Goal: Task Accomplishment & Management: Complete application form

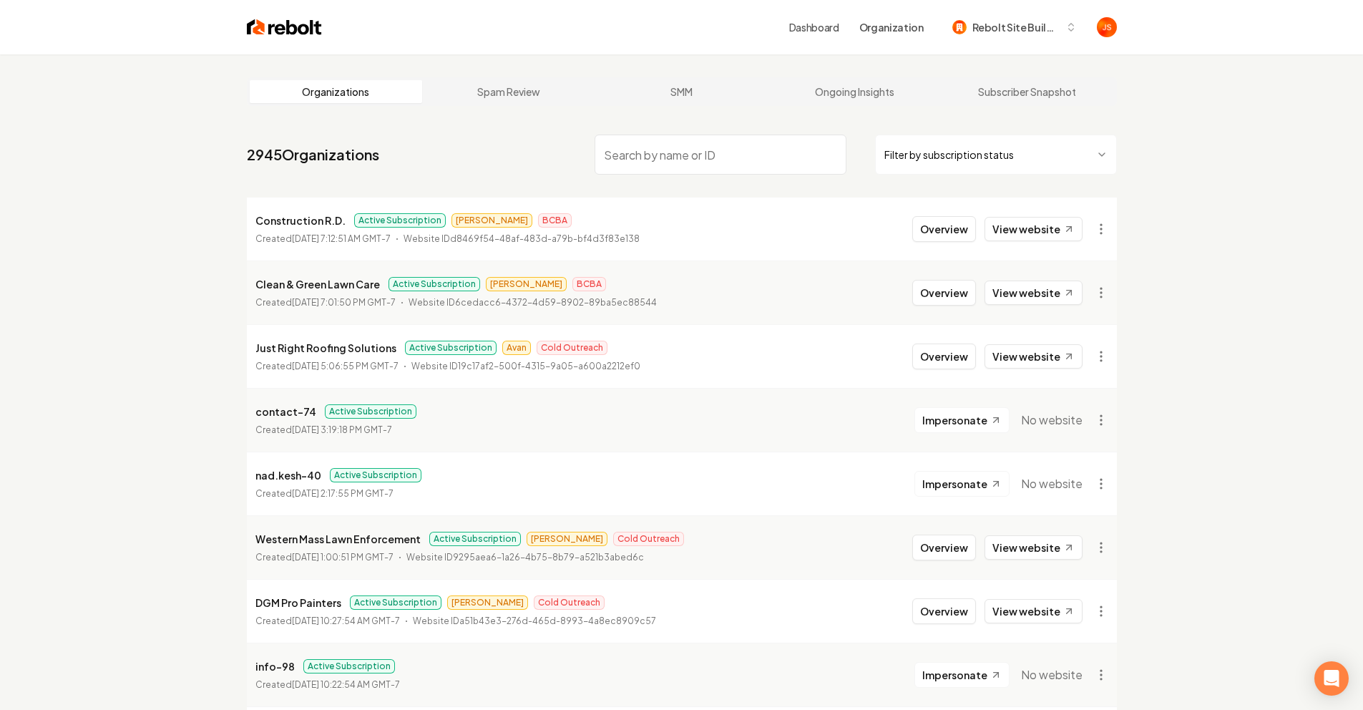
click at [963, 175] on nav "2945 Organizations Filter by subscription status" at bounding box center [682, 160] width 870 height 63
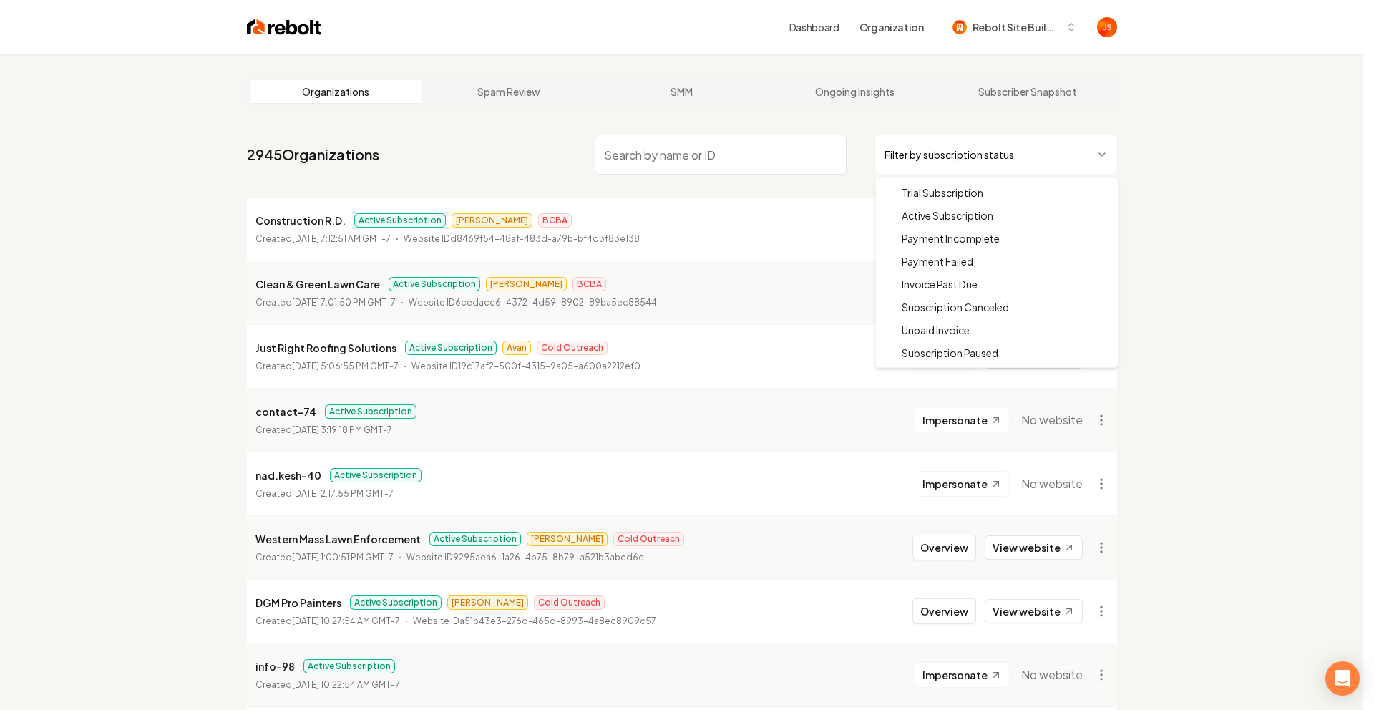
click at [962, 154] on html "Dashboard Organization Rebolt Site Builder Organizations Spam Review SMM Ongoin…" at bounding box center [687, 355] width 1374 height 710
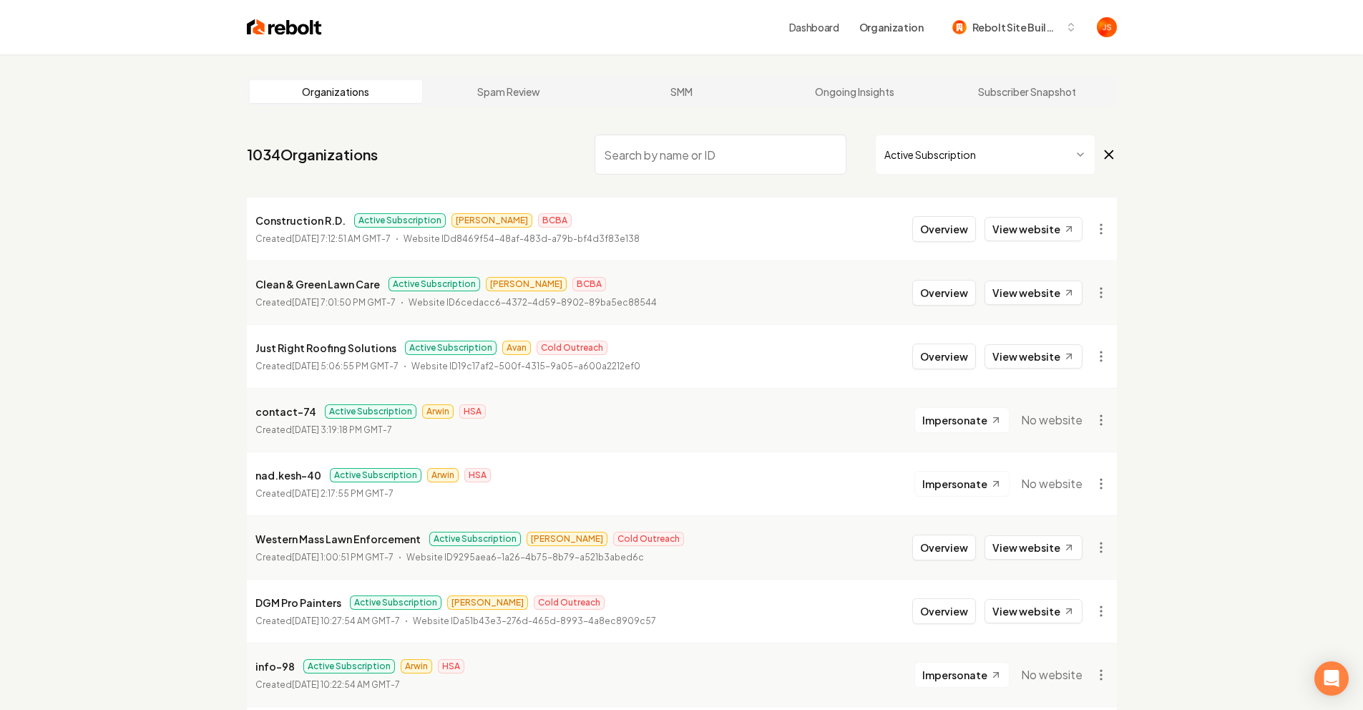
click at [648, 140] on input "search" at bounding box center [721, 155] width 252 height 40
type input "On Point"
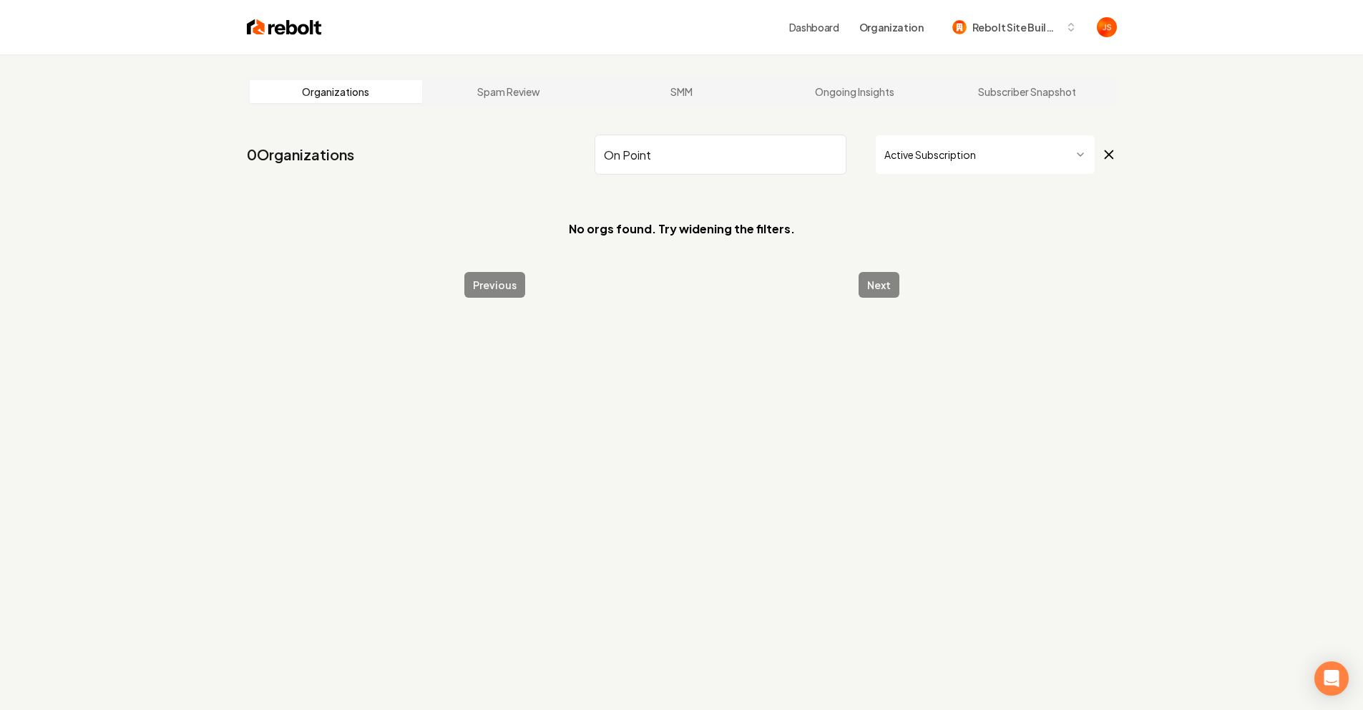
click at [837, 152] on input "On Point" at bounding box center [721, 155] width 252 height 40
click at [835, 152] on input "On Point" at bounding box center [721, 155] width 252 height 40
click at [831, 150] on input "On Point" at bounding box center [721, 155] width 252 height 40
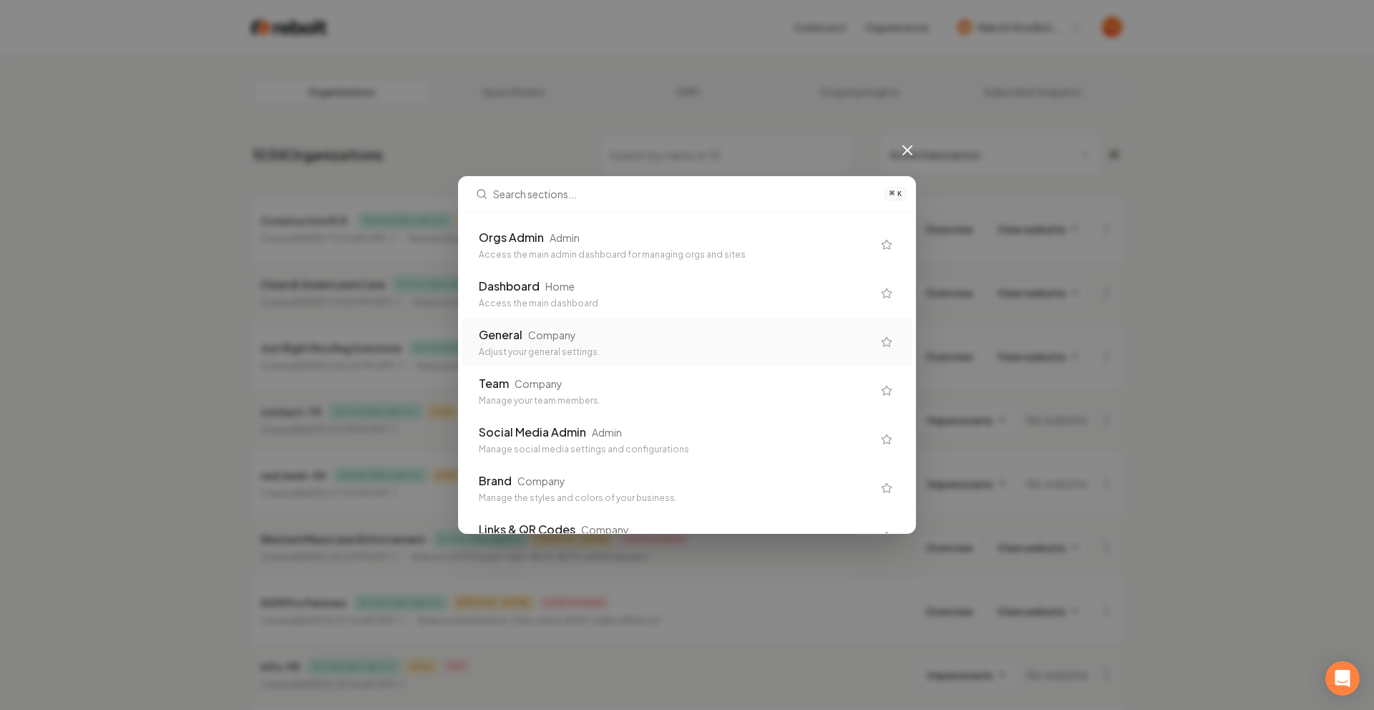
click at [495, 349] on div "Adjust your general settings." at bounding box center [676, 351] width 394 height 11
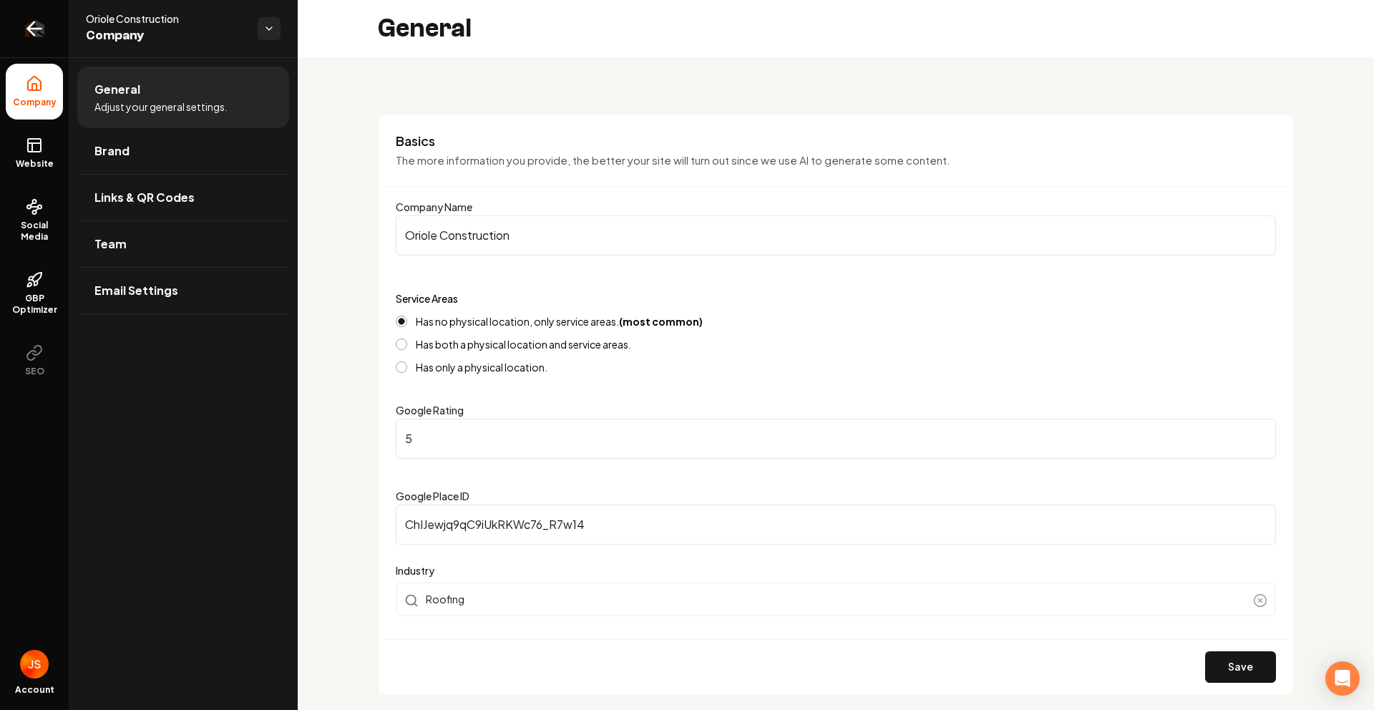
click at [42, 36] on icon "Return to dashboard" at bounding box center [34, 28] width 23 height 23
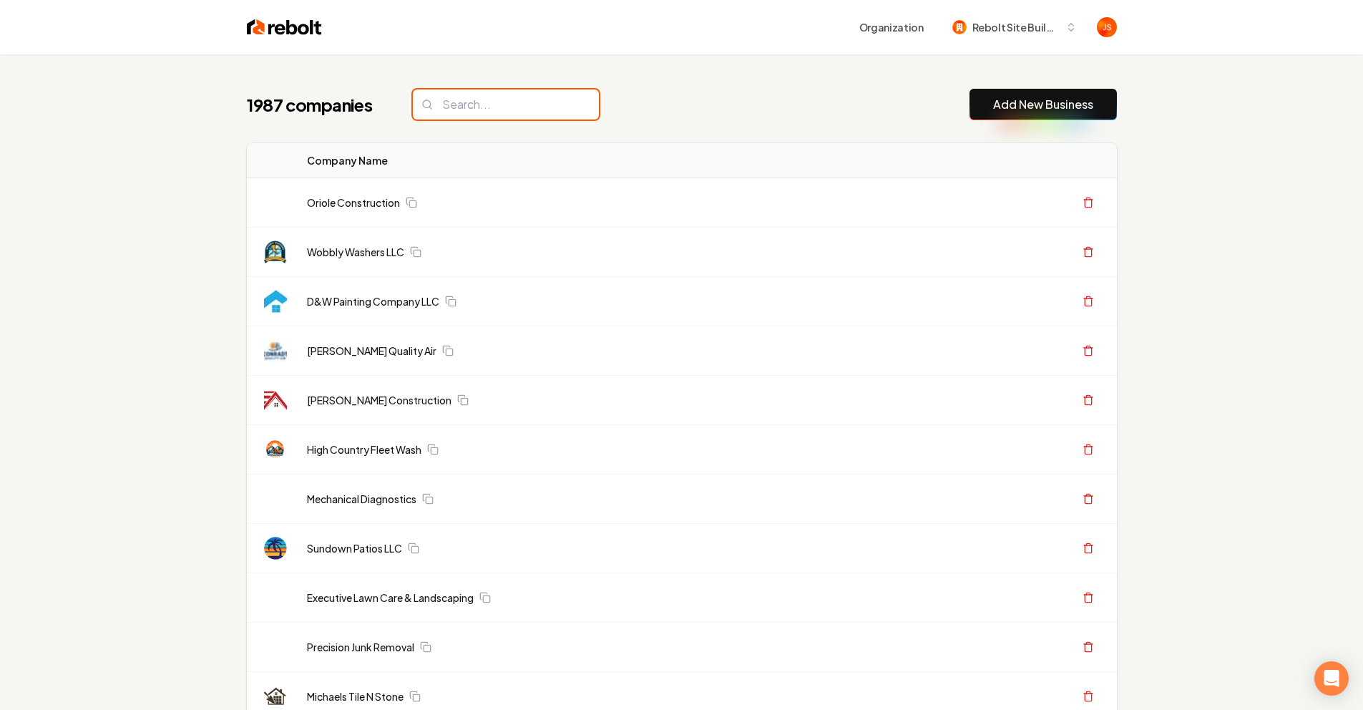
click at [536, 107] on input "search" at bounding box center [506, 104] width 186 height 30
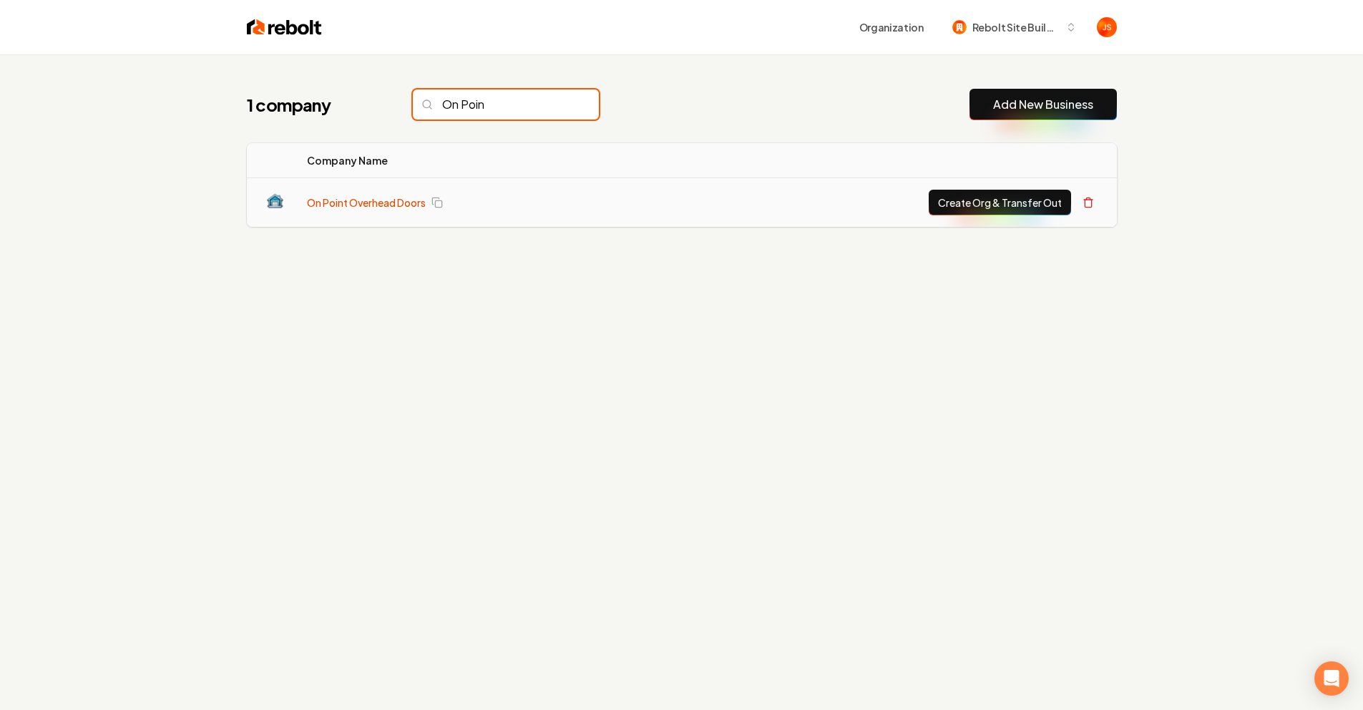
type input "On Poin"
click at [382, 206] on link "On Point Overhead Doors" at bounding box center [366, 202] width 119 height 14
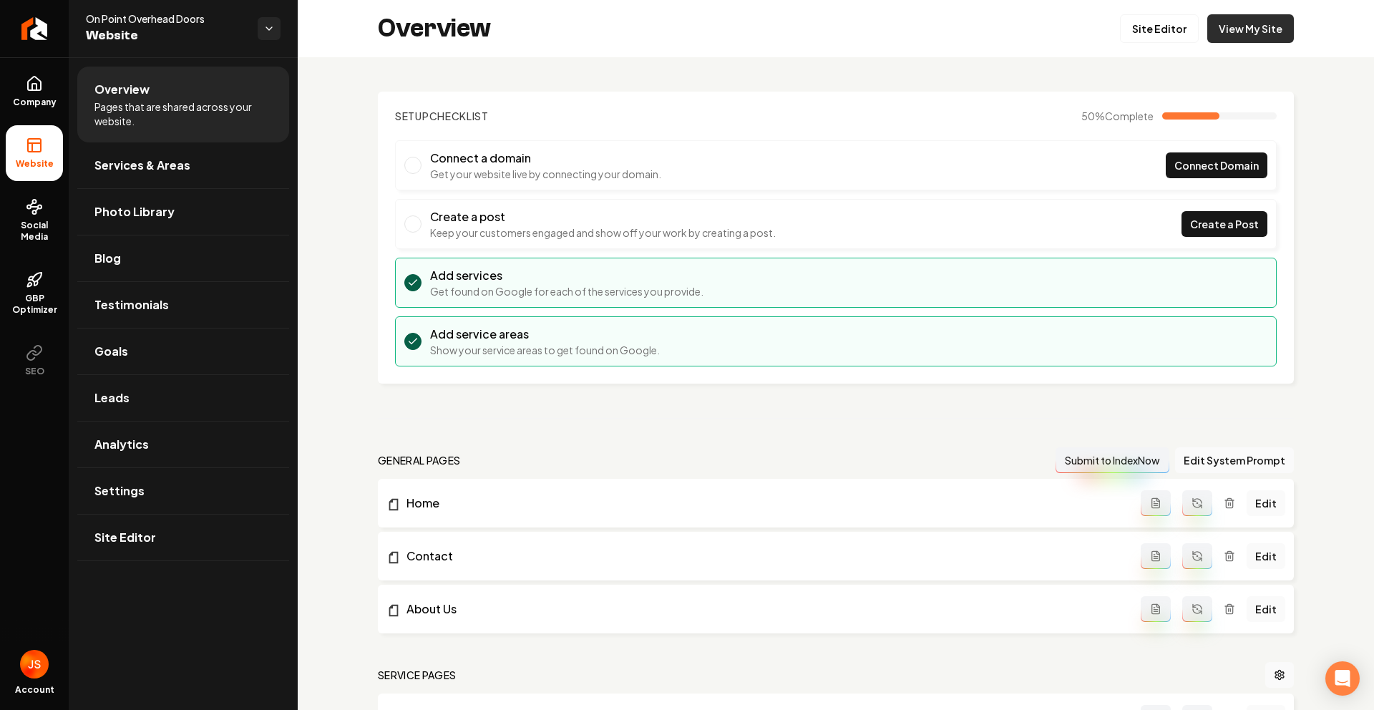
click at [1263, 42] on link "View My Site" at bounding box center [1250, 28] width 87 height 29
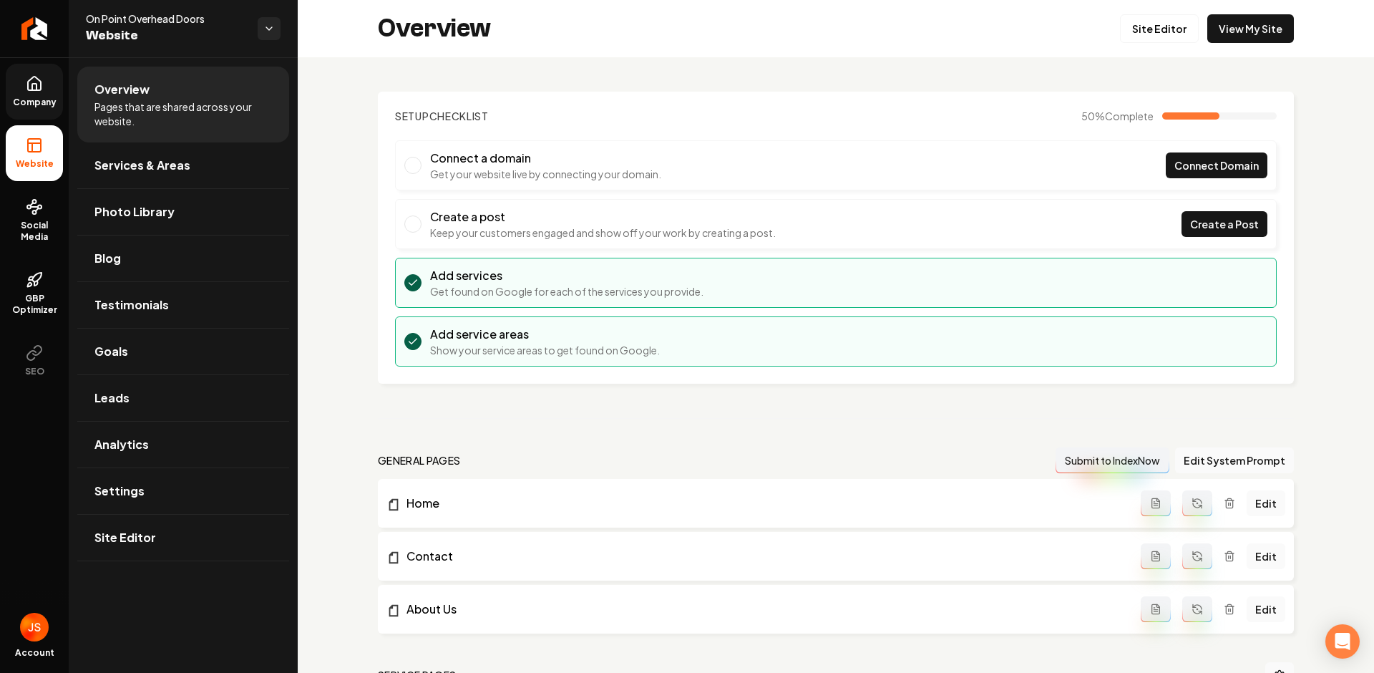
click at [6, 104] on link "Company" at bounding box center [34, 92] width 57 height 56
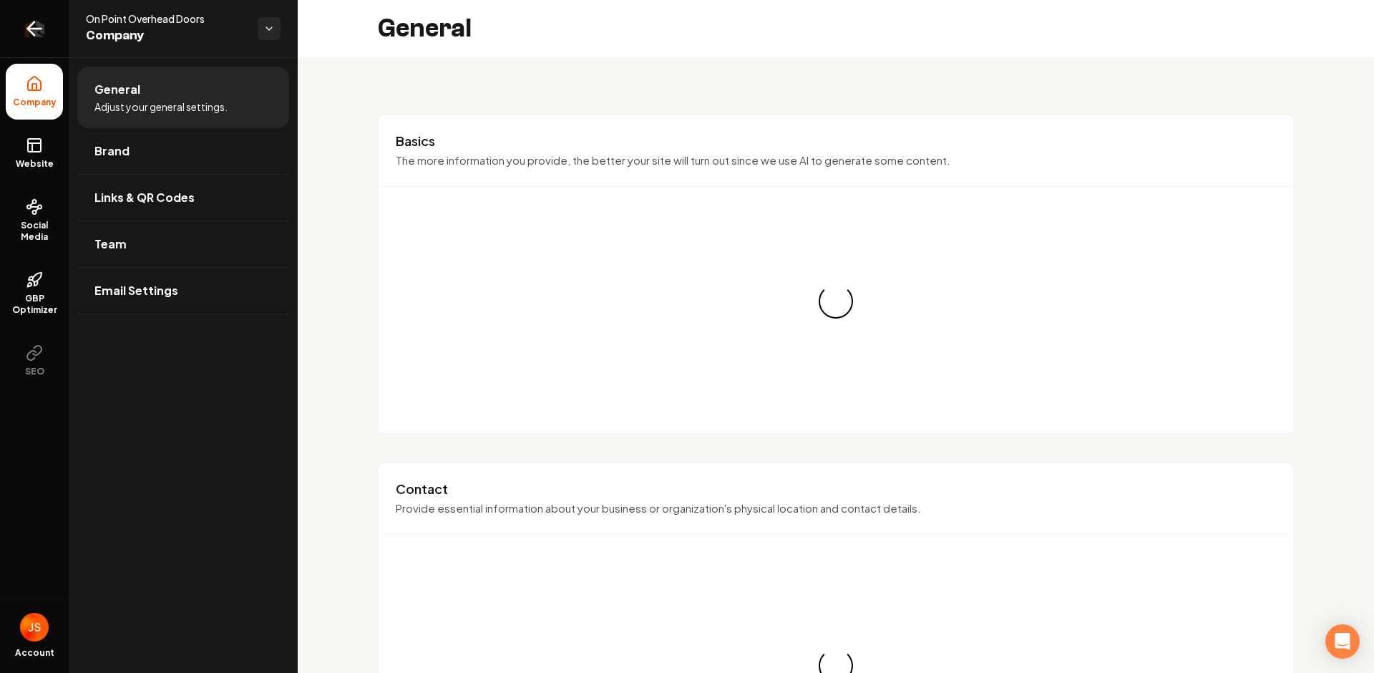
click at [11, 39] on link "Return to dashboard" at bounding box center [34, 28] width 69 height 57
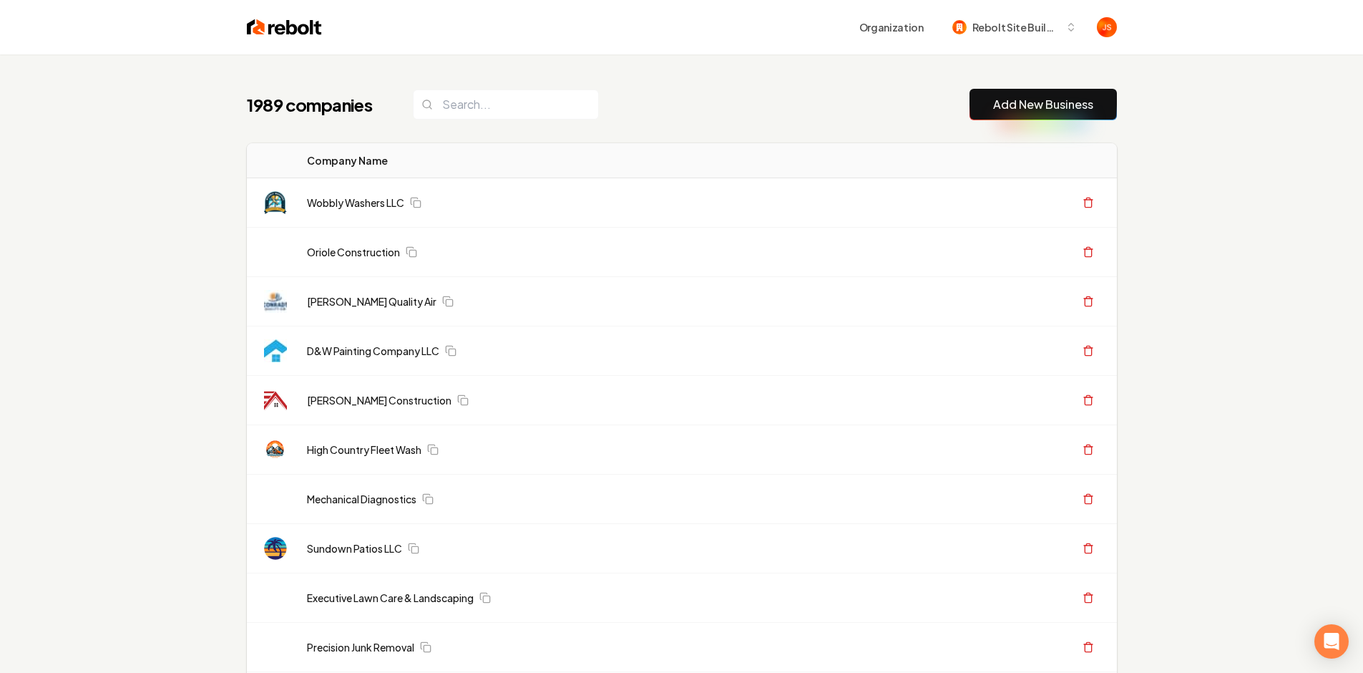
click at [484, 113] on input "search" at bounding box center [506, 104] width 186 height 30
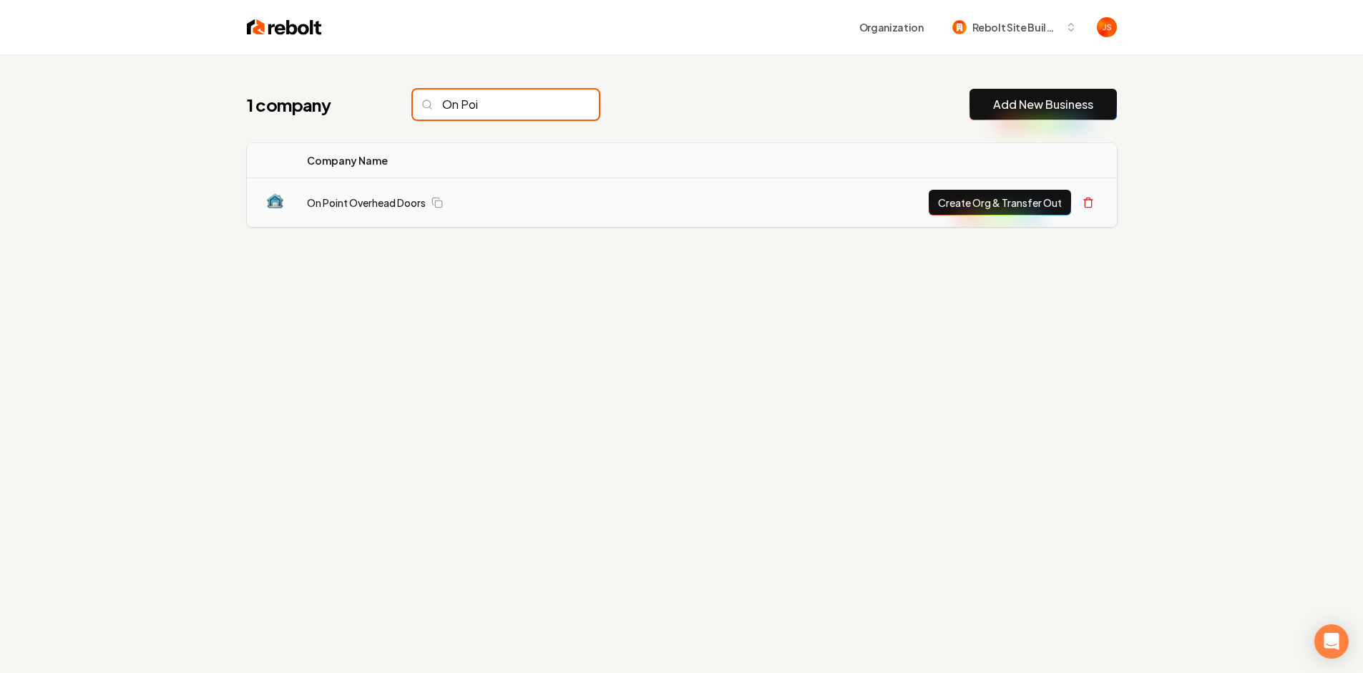
type input "On Poi"
click at [981, 203] on button "Create Org & Transfer Out" at bounding box center [1000, 203] width 142 height 26
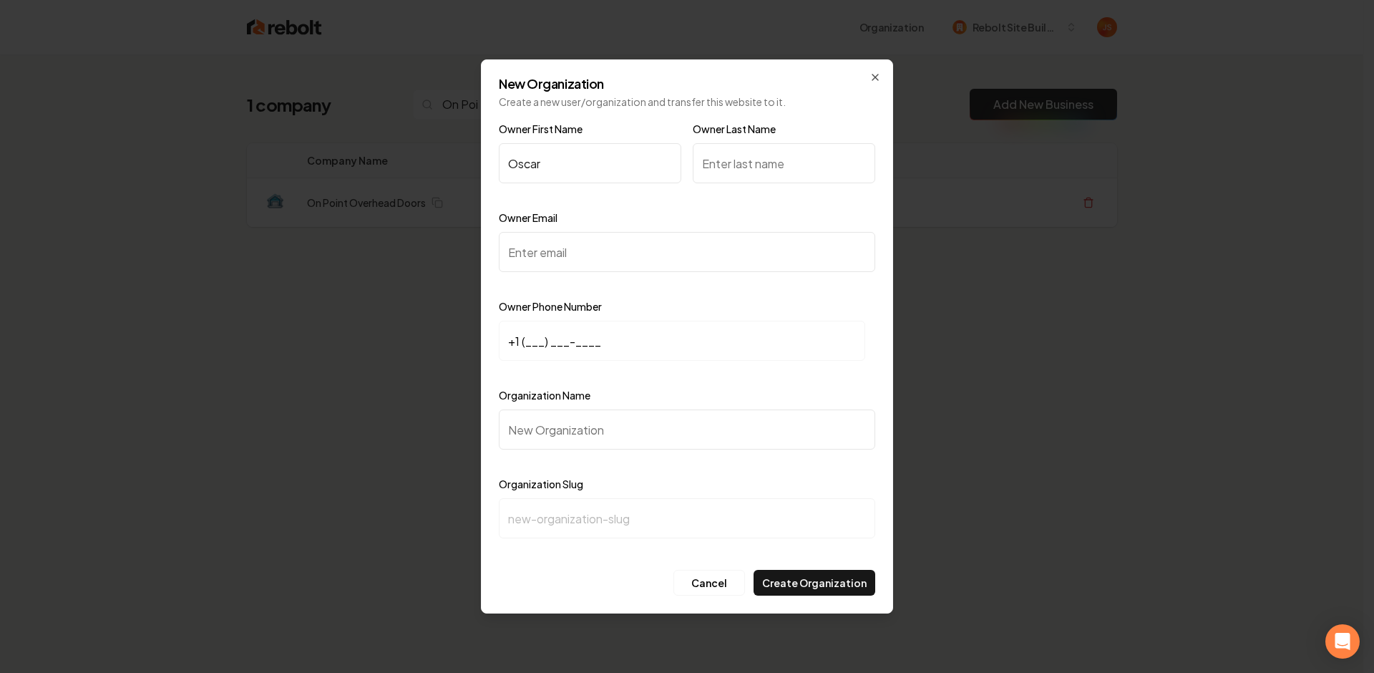
type input "Oscar"
click at [737, 167] on input "Owner Last Name" at bounding box center [784, 163] width 182 height 40
click at [566, 263] on input "Owner Email" at bounding box center [687, 252] width 376 height 40
paste input "[EMAIL_ADDRESS][DOMAIN_NAME]"
type input "[EMAIL_ADDRESS][DOMAIN_NAME]"
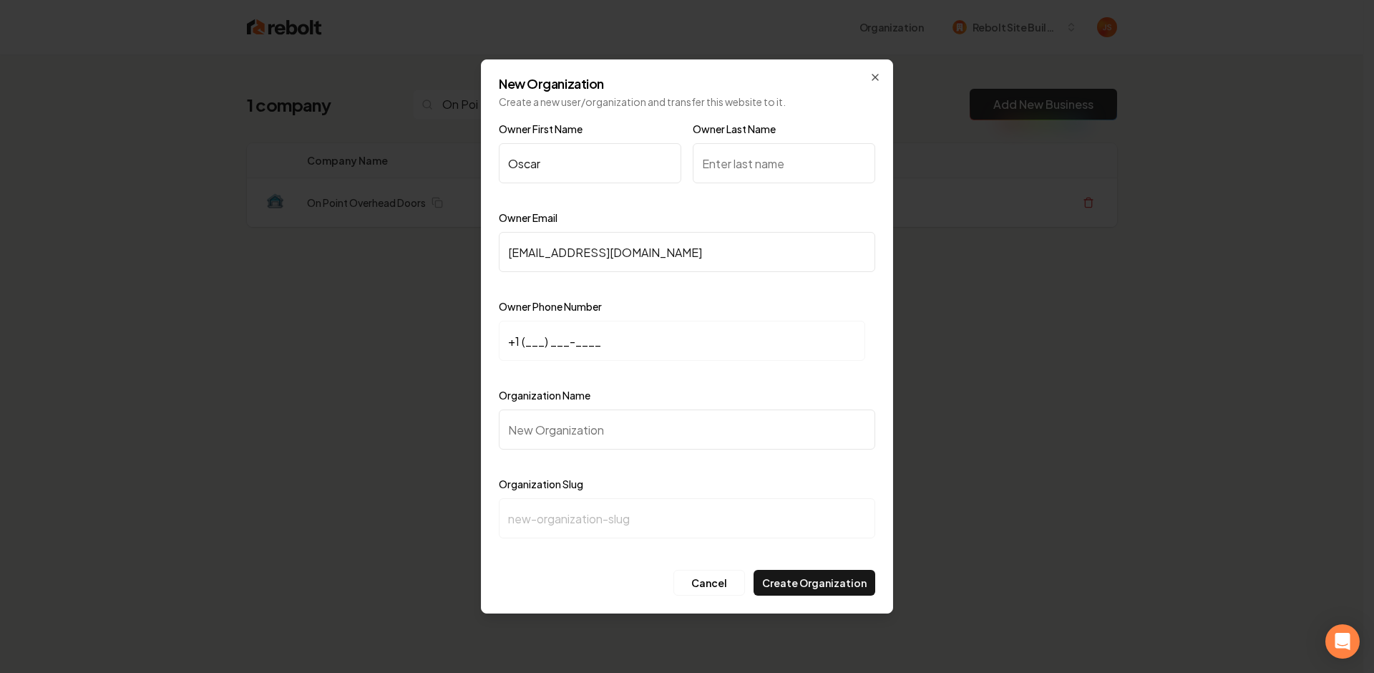
click at [630, 305] on div "Owner Phone Number +1 (___) ___-____" at bounding box center [687, 339] width 376 height 83
click at [605, 339] on input "+1 (___) ___-____" at bounding box center [682, 341] width 366 height 40
paste input "512) 659-6322"
type input "[PHONE_NUMBER]"
click at [547, 427] on input "Organization Name" at bounding box center [687, 429] width 376 height 40
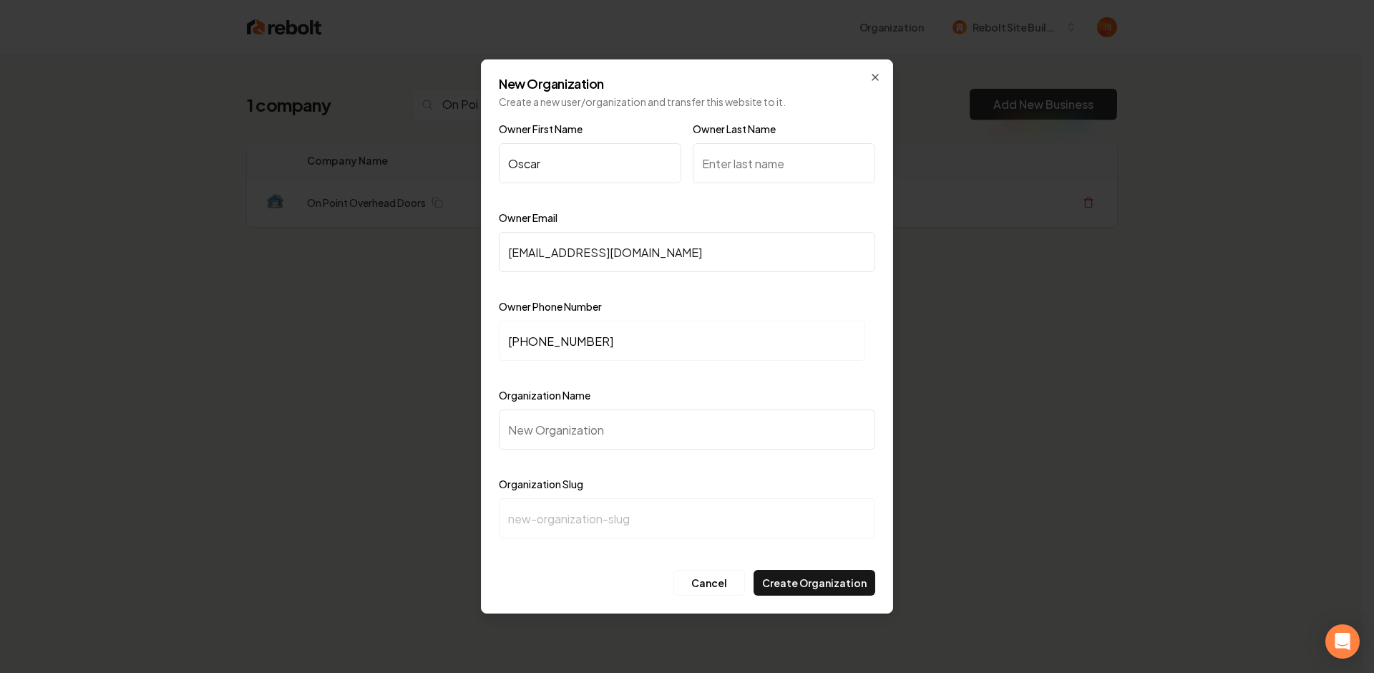
click at [555, 397] on label "Organization Name" at bounding box center [545, 395] width 92 height 13
click at [555, 409] on input "Organization Name" at bounding box center [687, 429] width 376 height 40
click at [547, 422] on input "Organization Name" at bounding box center [687, 429] width 376 height 40
type input "O"
type input "o"
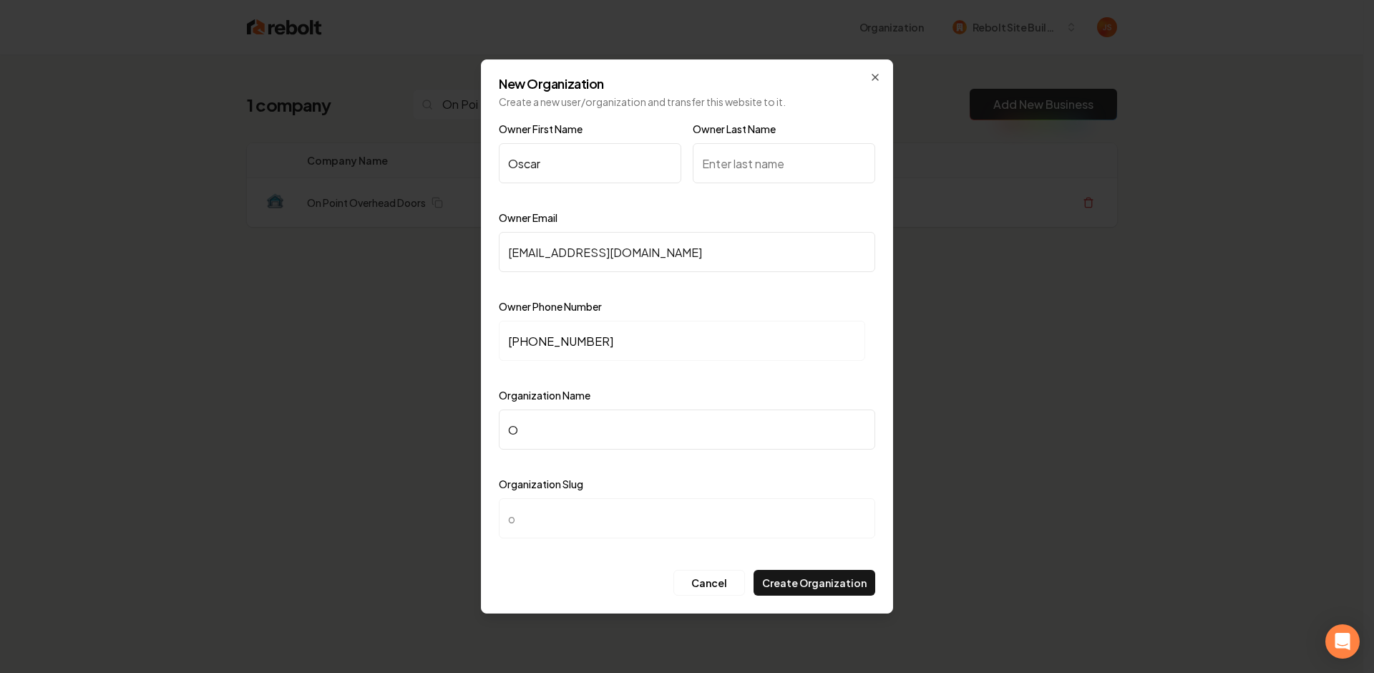
type input "On"
type input "on"
type input "On P"
type input "on-p"
type input "On Po"
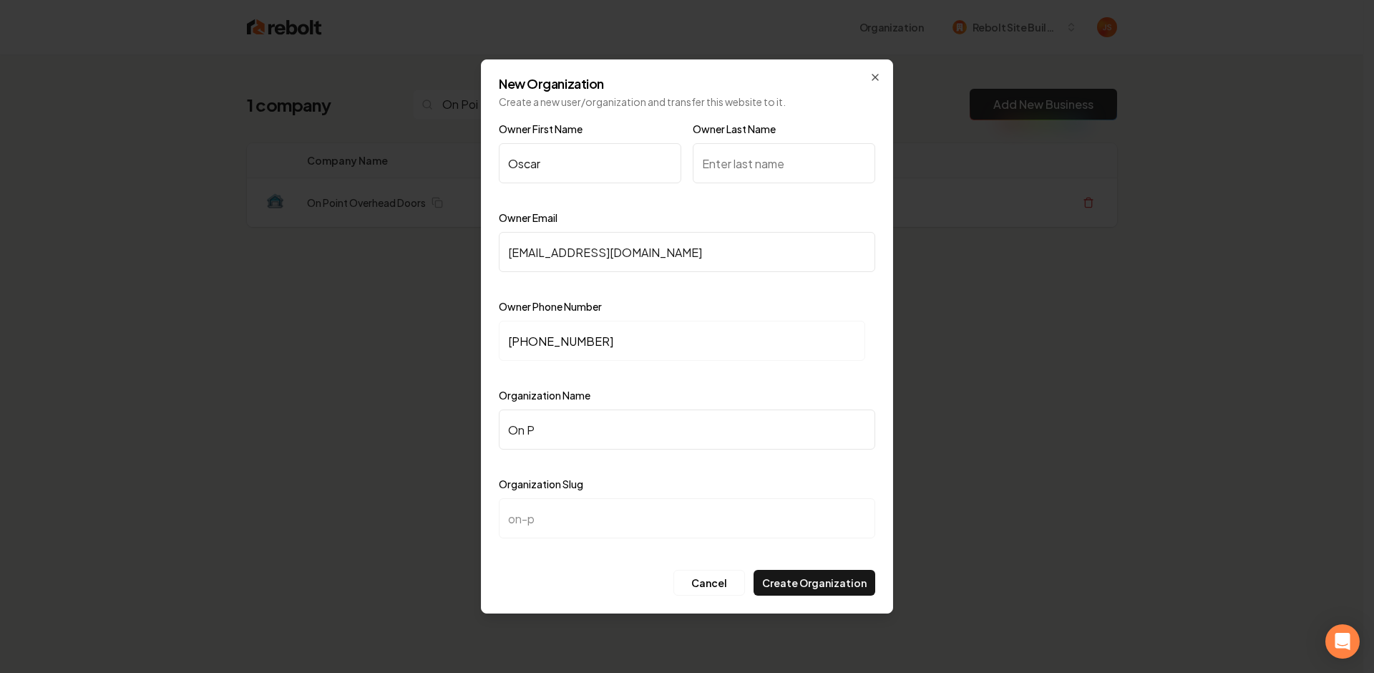
type input "on-po"
type input "On Poi"
type input "on-poi"
type input "On Poin"
type input "on-poin"
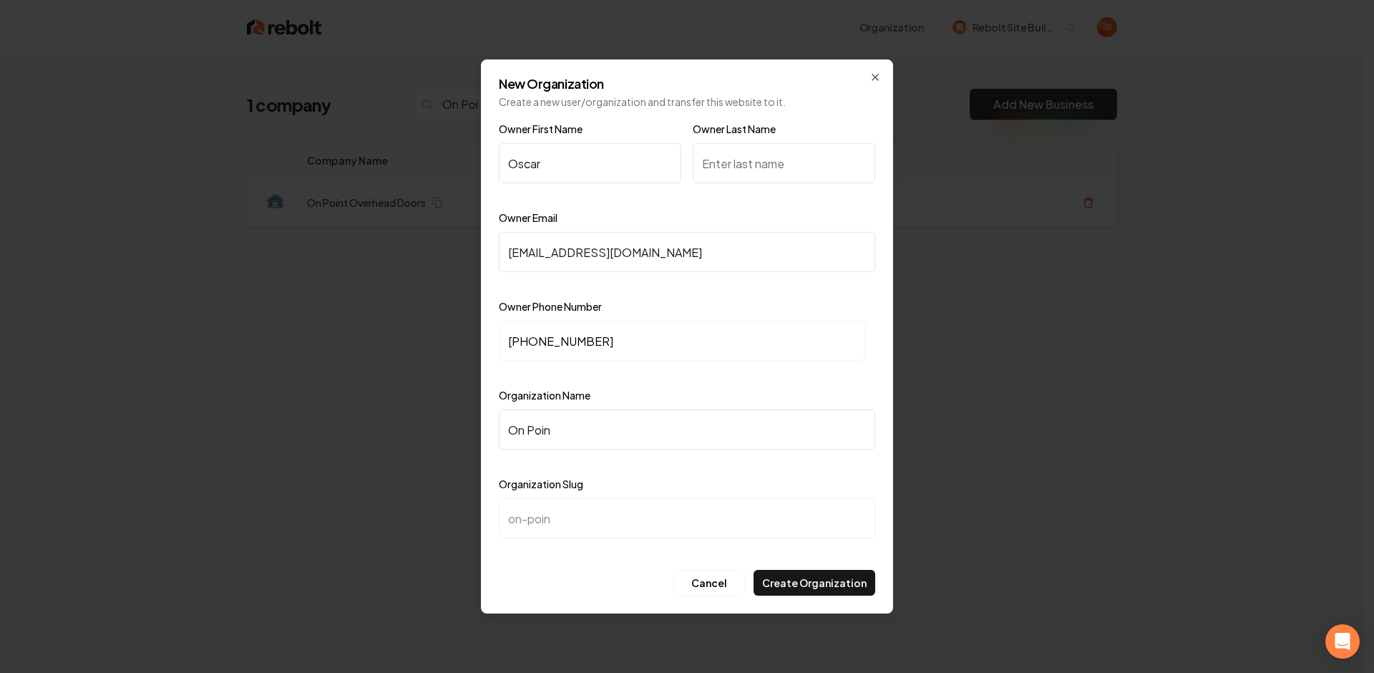
type input "On Point"
type input "on-point"
type input "On Point o"
type input "on-point-o"
type input "On Point oe"
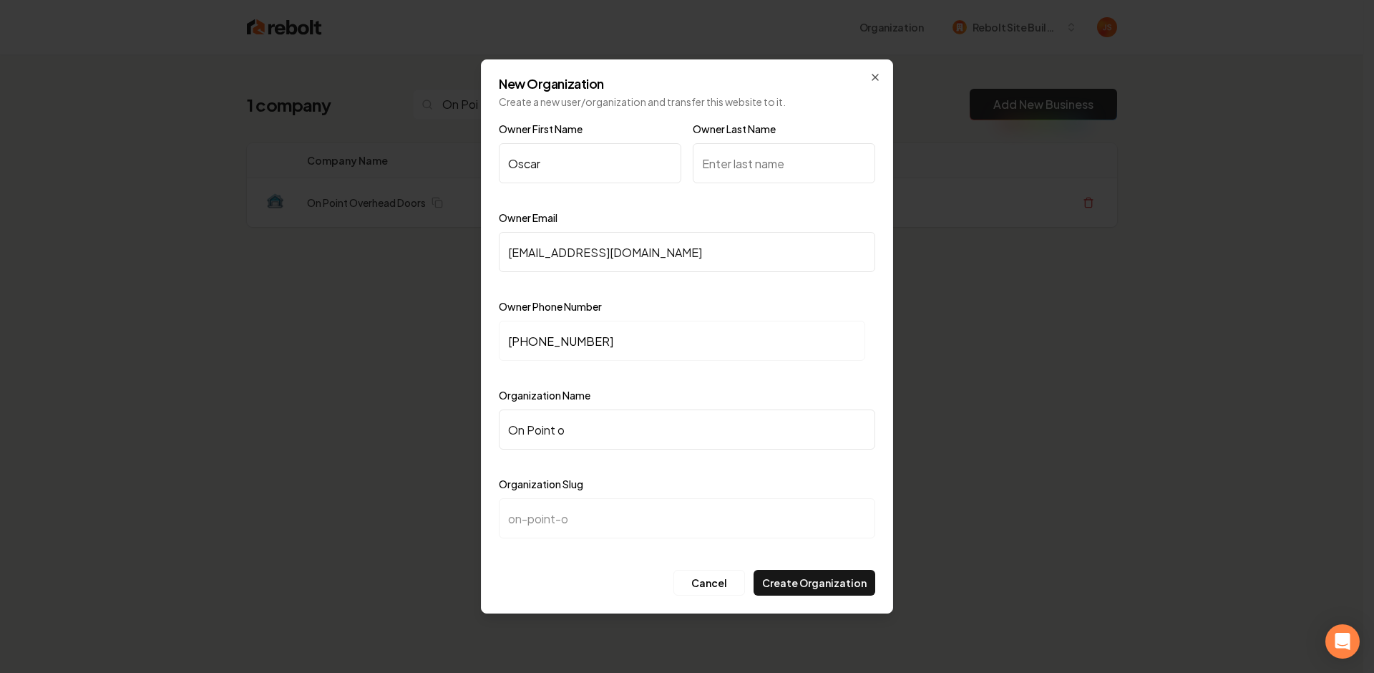
type input "on-point-oe"
type input "On Point oer"
type input "on-point-oer"
type input "On Point oe"
type input "on-point-oe"
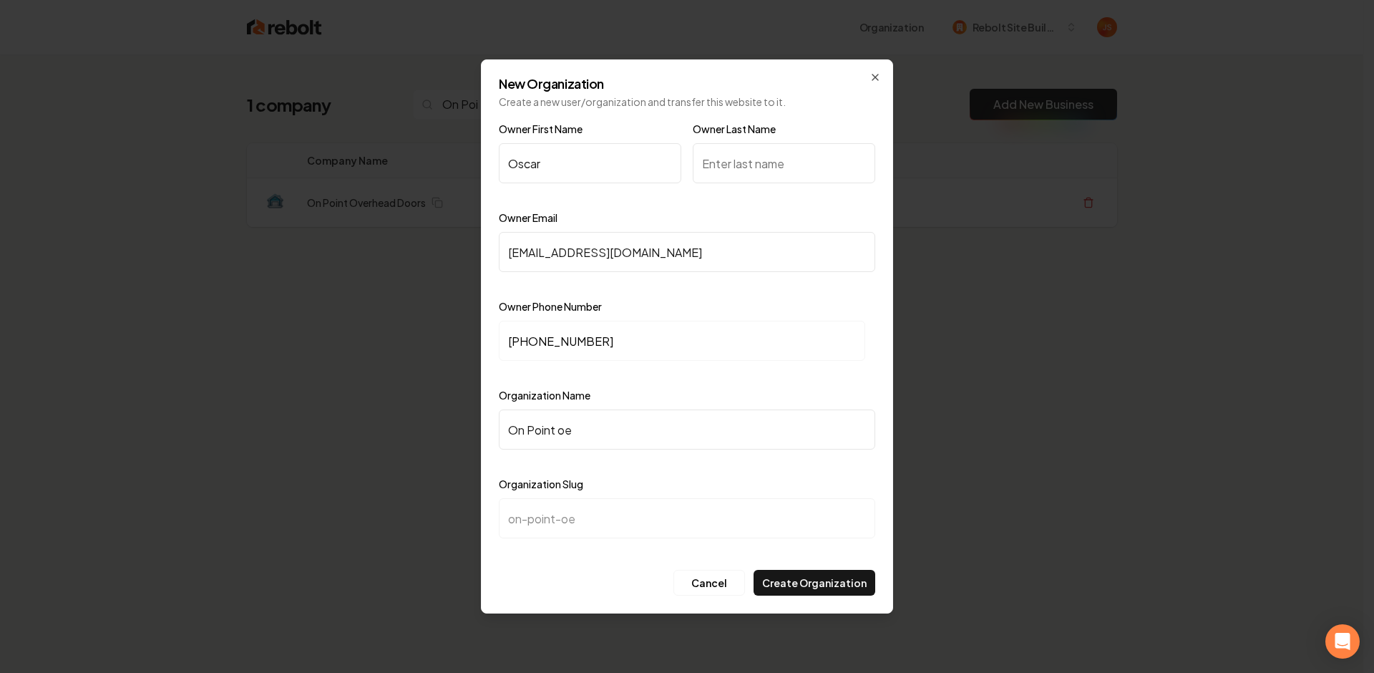
type input "On Point o"
type input "on-point-o"
type input "On Point"
type input "on-point"
type input "On Point O"
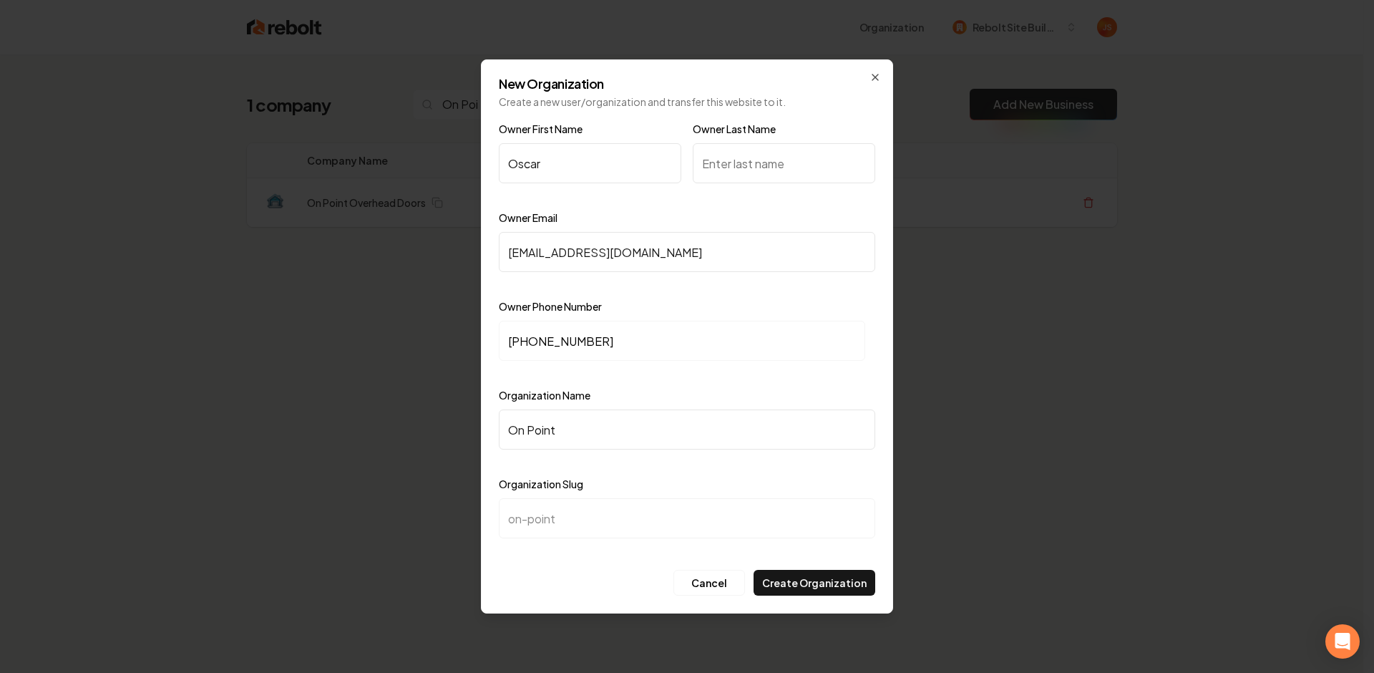
type input "on-point-o"
type input "On Point OV"
type input "on-point-ov"
type input "On Point OVe"
type input "on-point-ove"
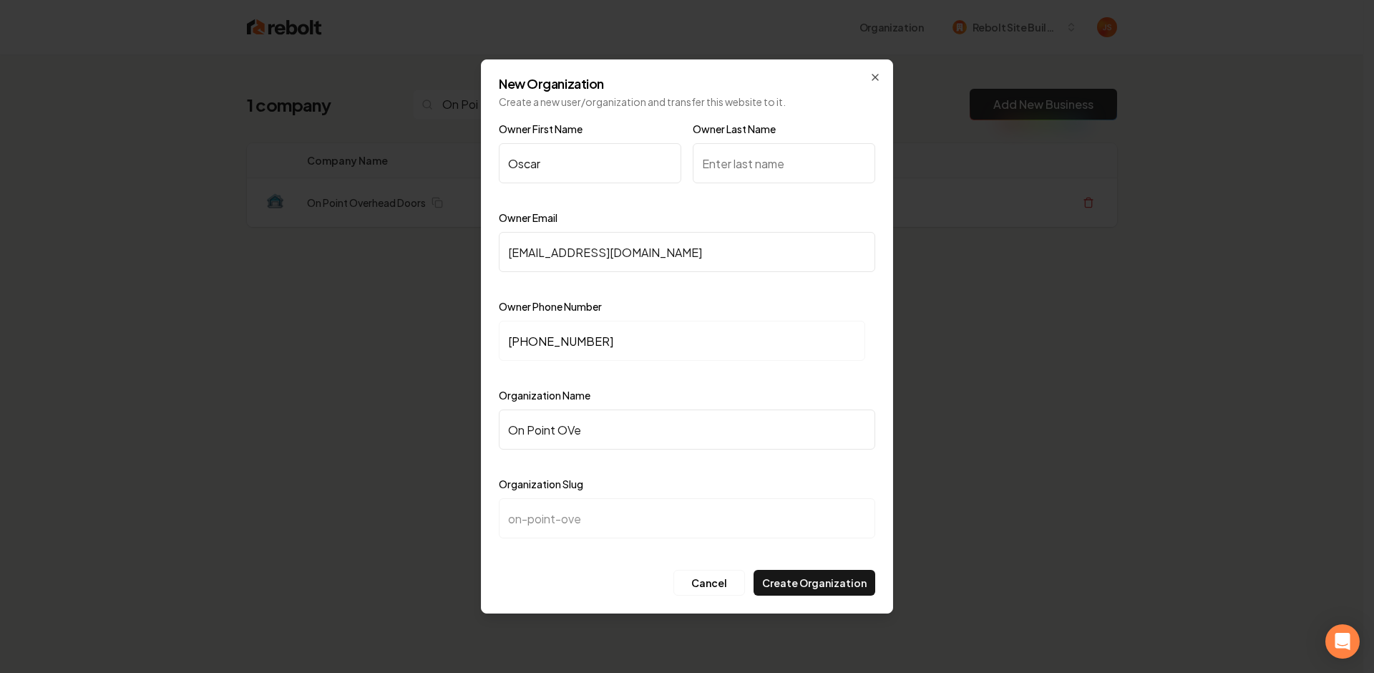
type input "On Point OV"
type input "on-point-ov"
type input "On Point O"
type input "on-point-o"
type input "On Point Ov"
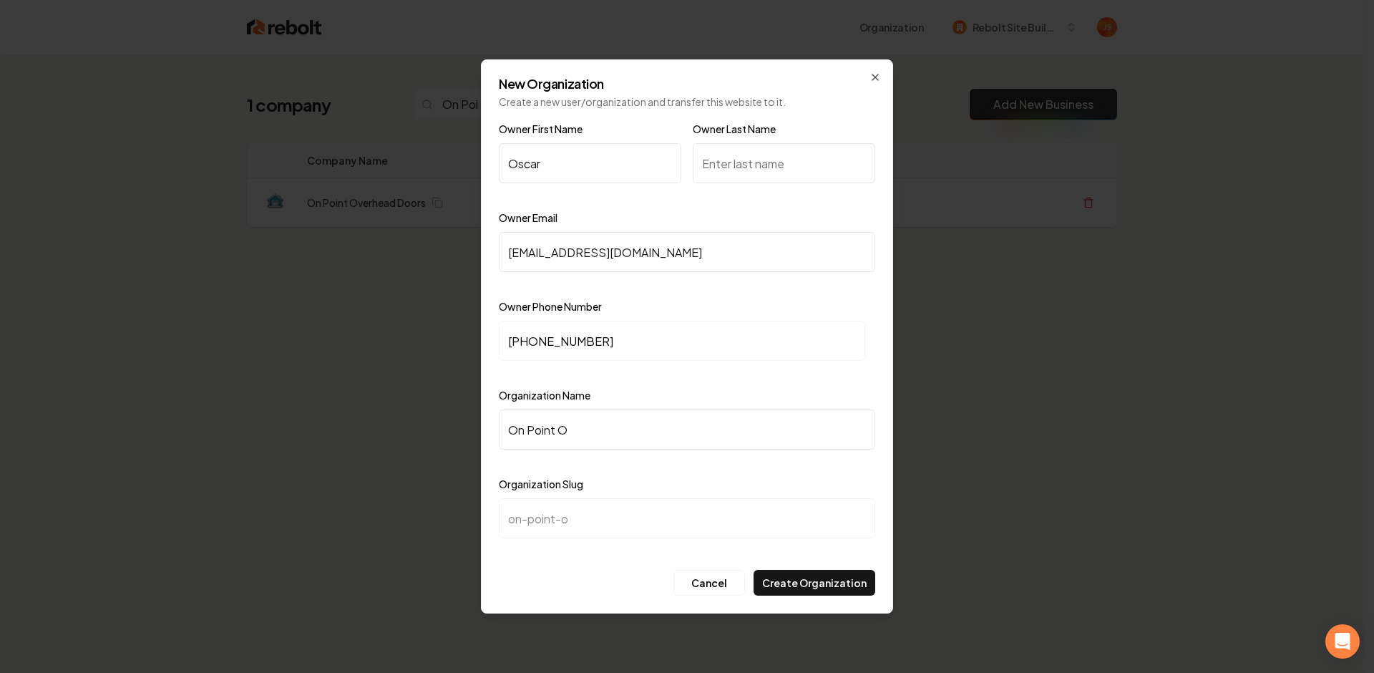
type input "on-point-ov"
type input "On Point Ove"
type input "on-point-ove"
type input "On Point Over"
type input "on-point-over"
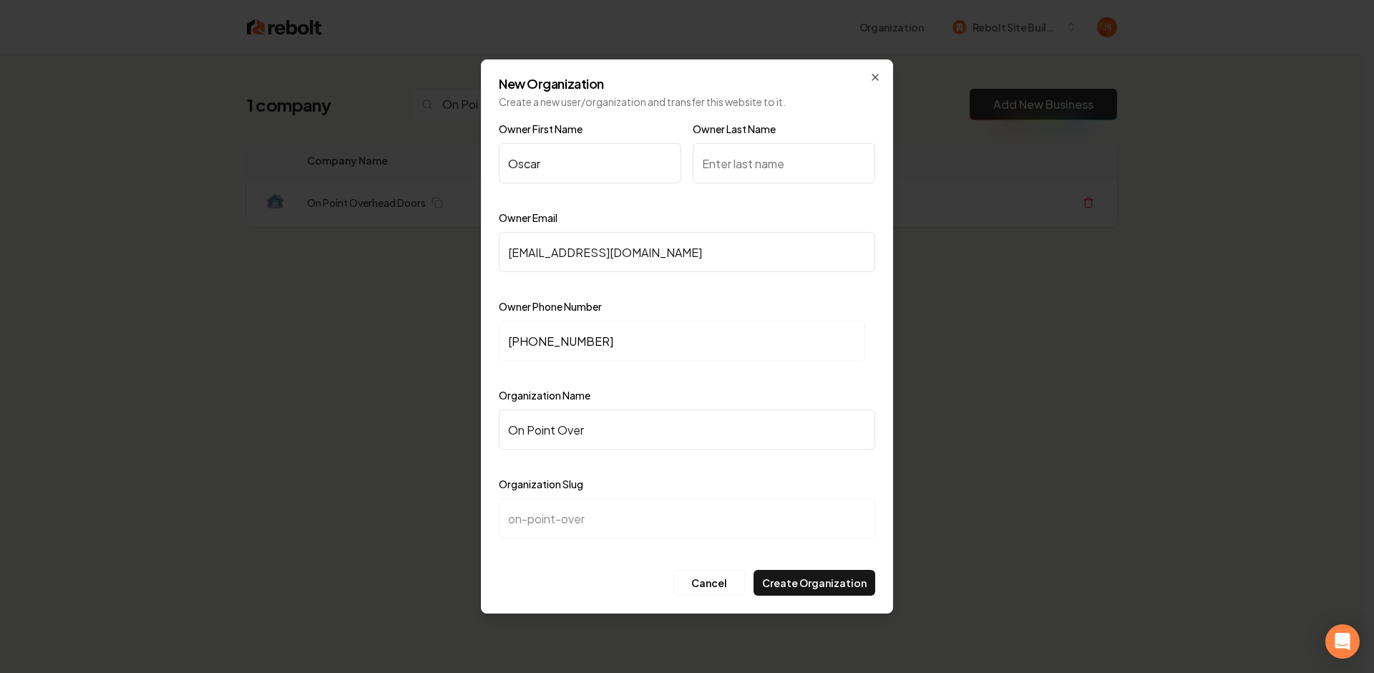
type input "On Point Overh"
type input "on-point-overh"
type input "On Point Overhe"
type input "on-point-overhe"
type input "On Point Overhea"
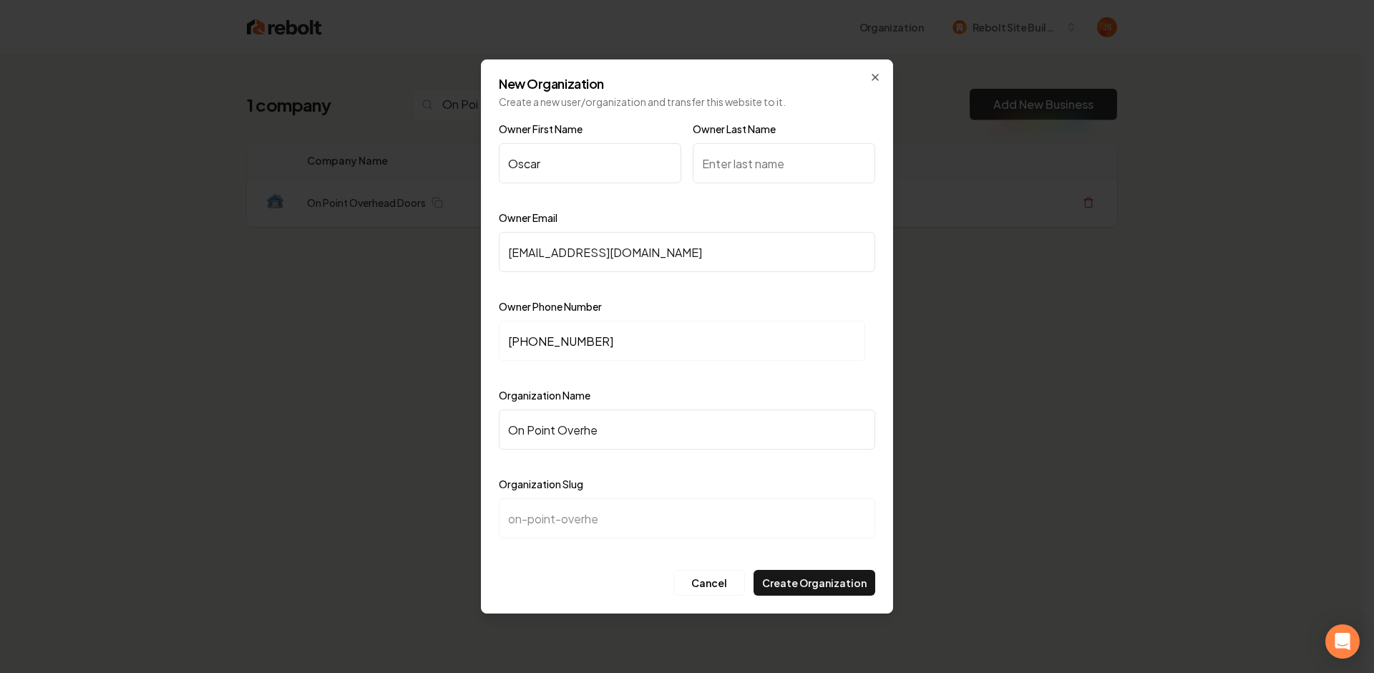
type input "on-point-overhea"
type input "On Point Overhead"
type input "on-point-overhead"
type input "On Point Overhead D"
type input "on-point-overhead-d"
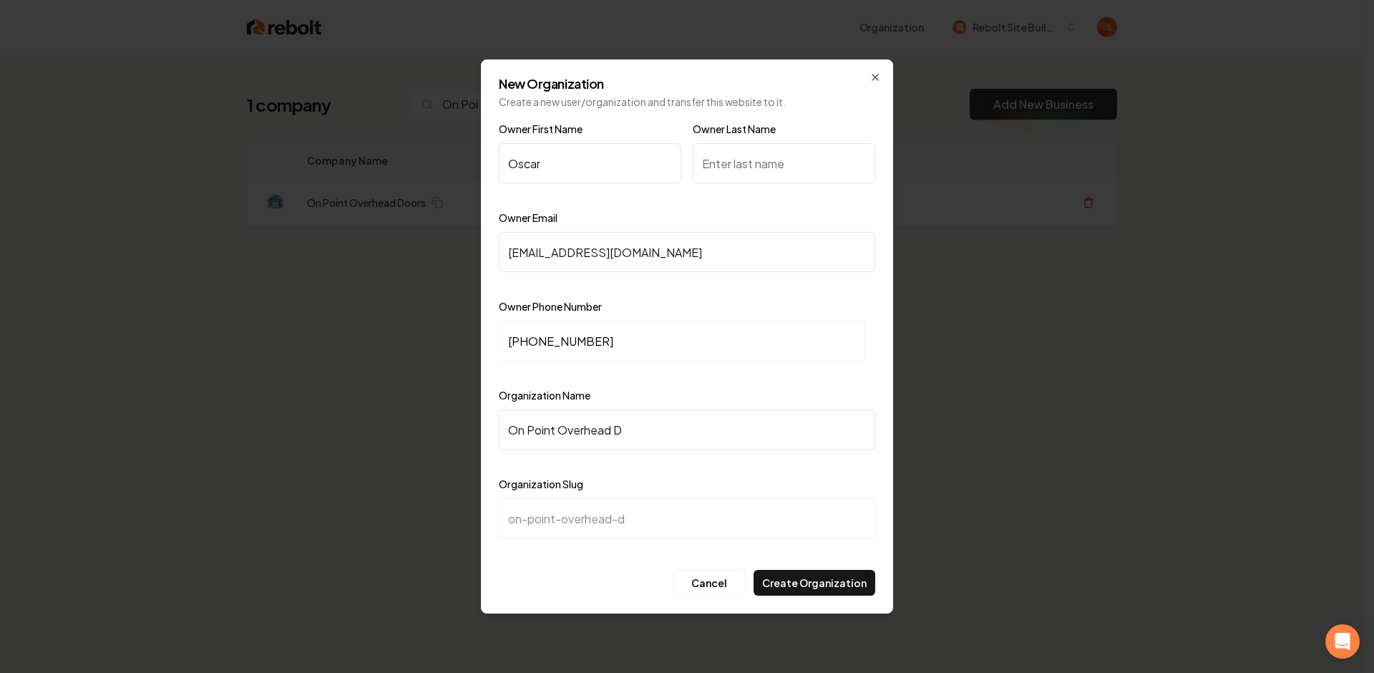
type input "On Point Overhead Do"
type input "on-point-overhead-do"
type input "On Point Overhead Doo"
type input "on-point-overhead-doo"
type input "On Point Overhead Door"
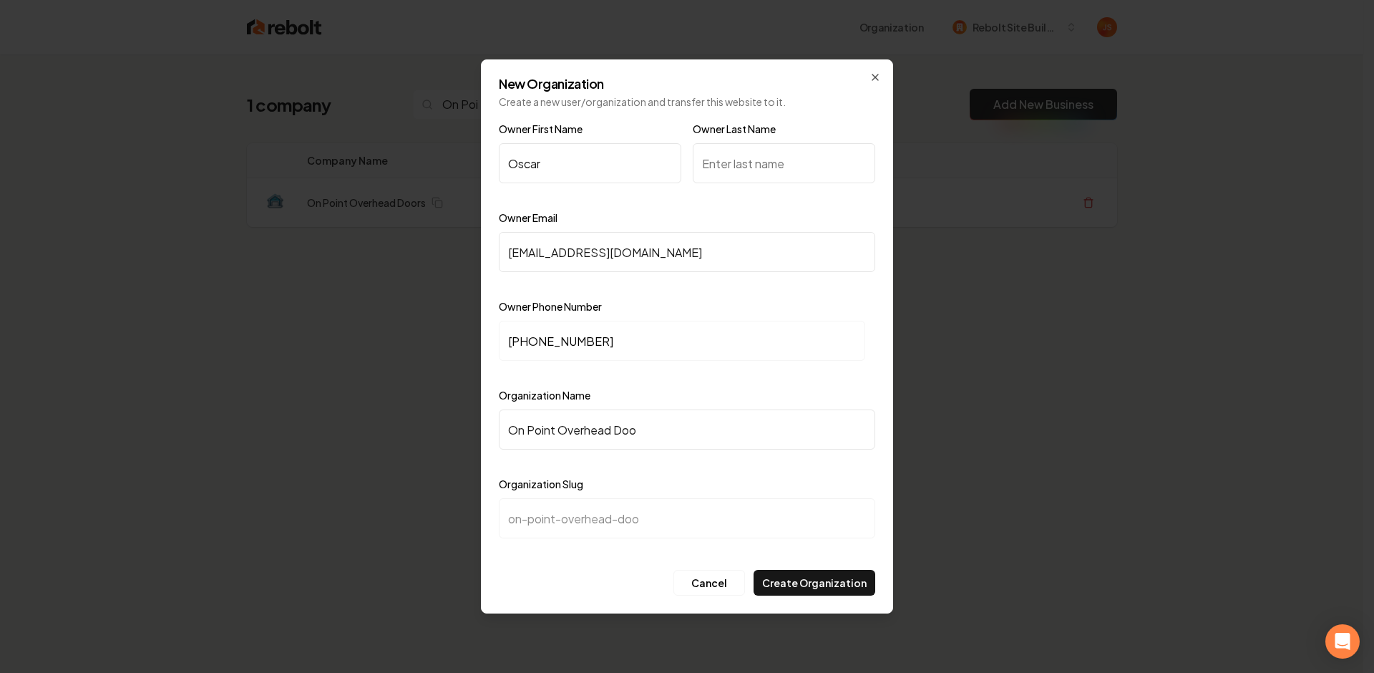
type input "on-point-overhead-door"
type input "On Point Overhead Doors"
type input "on-point-overhead-doors"
type input "On Point Overhead Doors"
click at [716, 150] on input "Owner Last Name" at bounding box center [784, 163] width 182 height 40
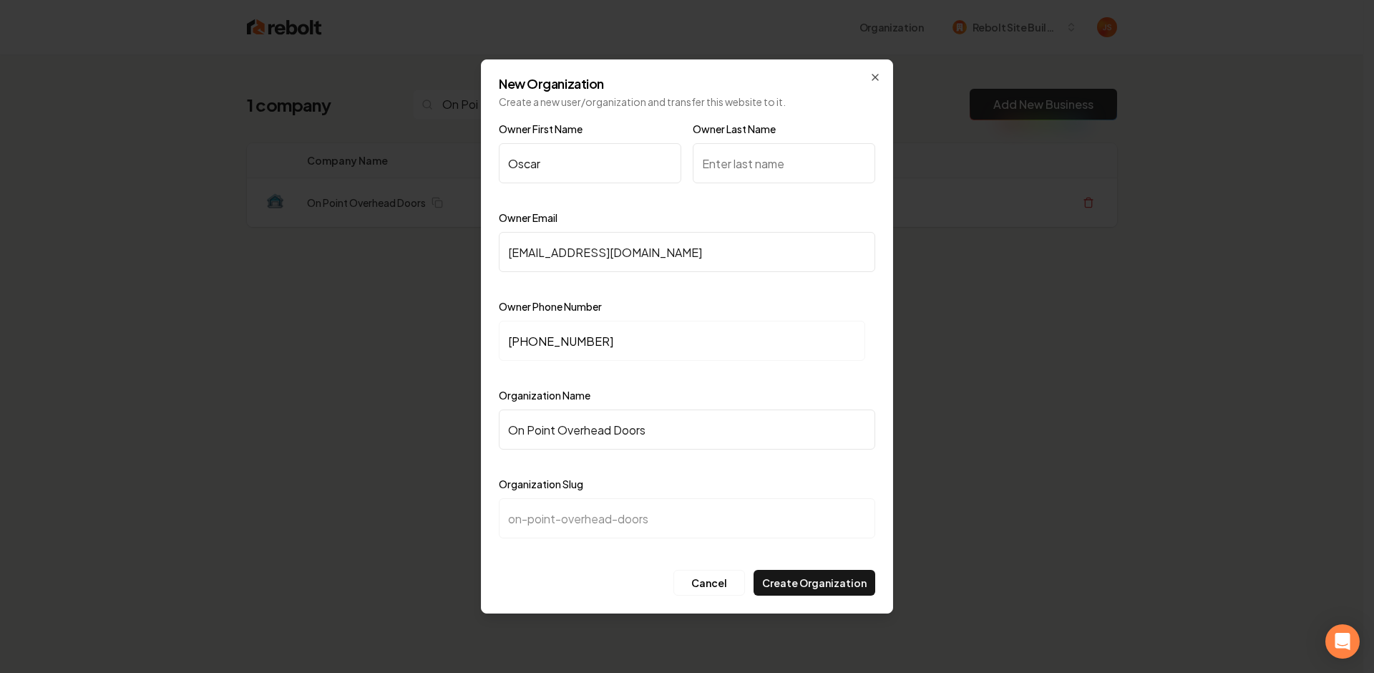
click at [679, 422] on input "On Point Overhead Doors" at bounding box center [687, 429] width 376 height 40
click at [749, 198] on div at bounding box center [784, 196] width 182 height 14
click at [751, 172] on input "Owner Last Name" at bounding box center [784, 163] width 182 height 40
click at [776, 159] on input "Owner Last Name" at bounding box center [784, 163] width 182 height 40
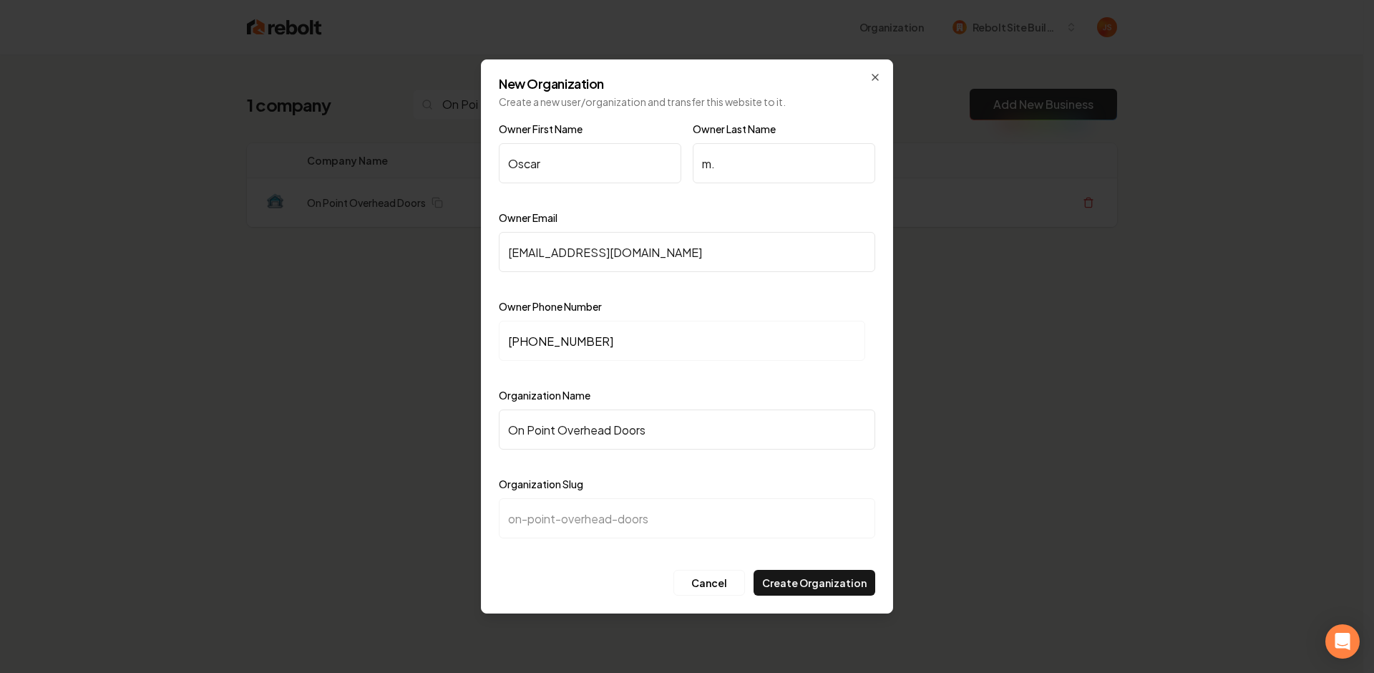
type input "m"
type input "M."
click at [819, 550] on div at bounding box center [687, 551] width 376 height 14
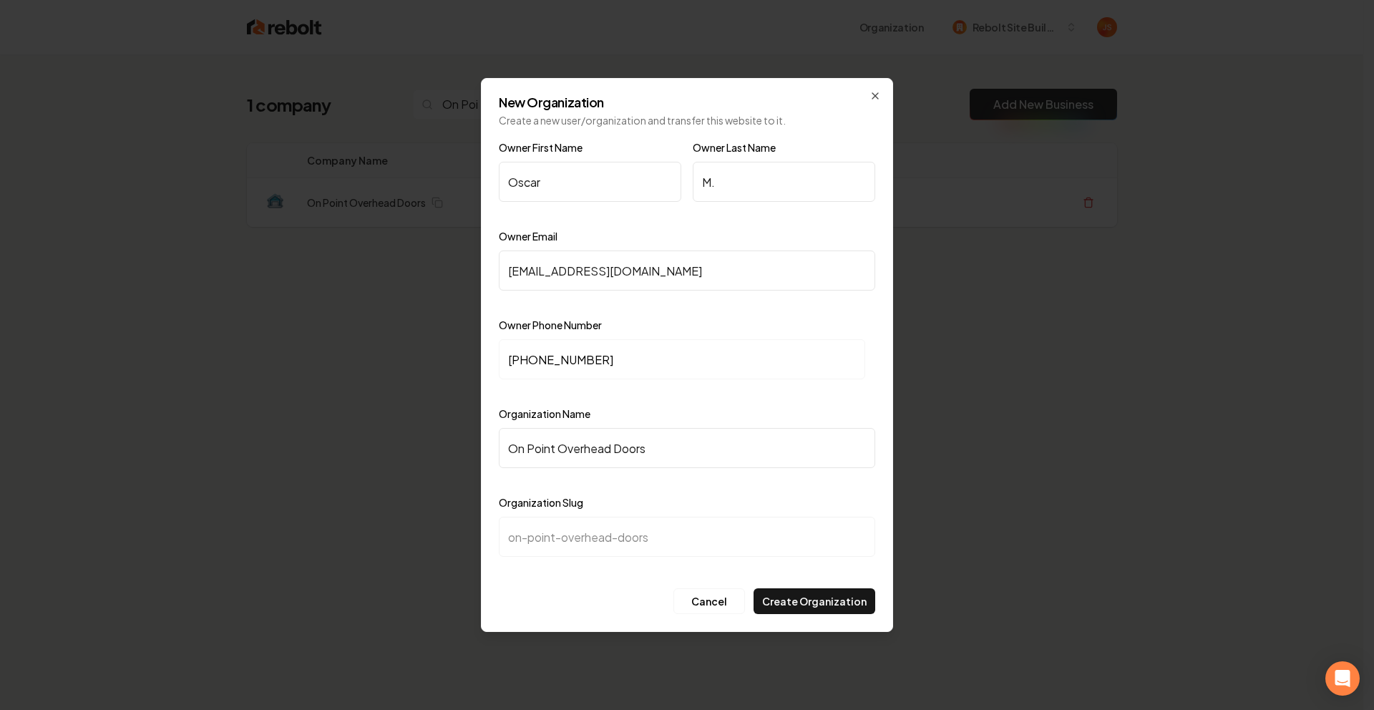
click at [877, 86] on div "New Organization Create a new user/organization and transfer this website to it…" at bounding box center [687, 355] width 412 height 554
click at [870, 99] on icon "button" at bounding box center [875, 95] width 11 height 11
